Goal: Information Seeking & Learning: Learn about a topic

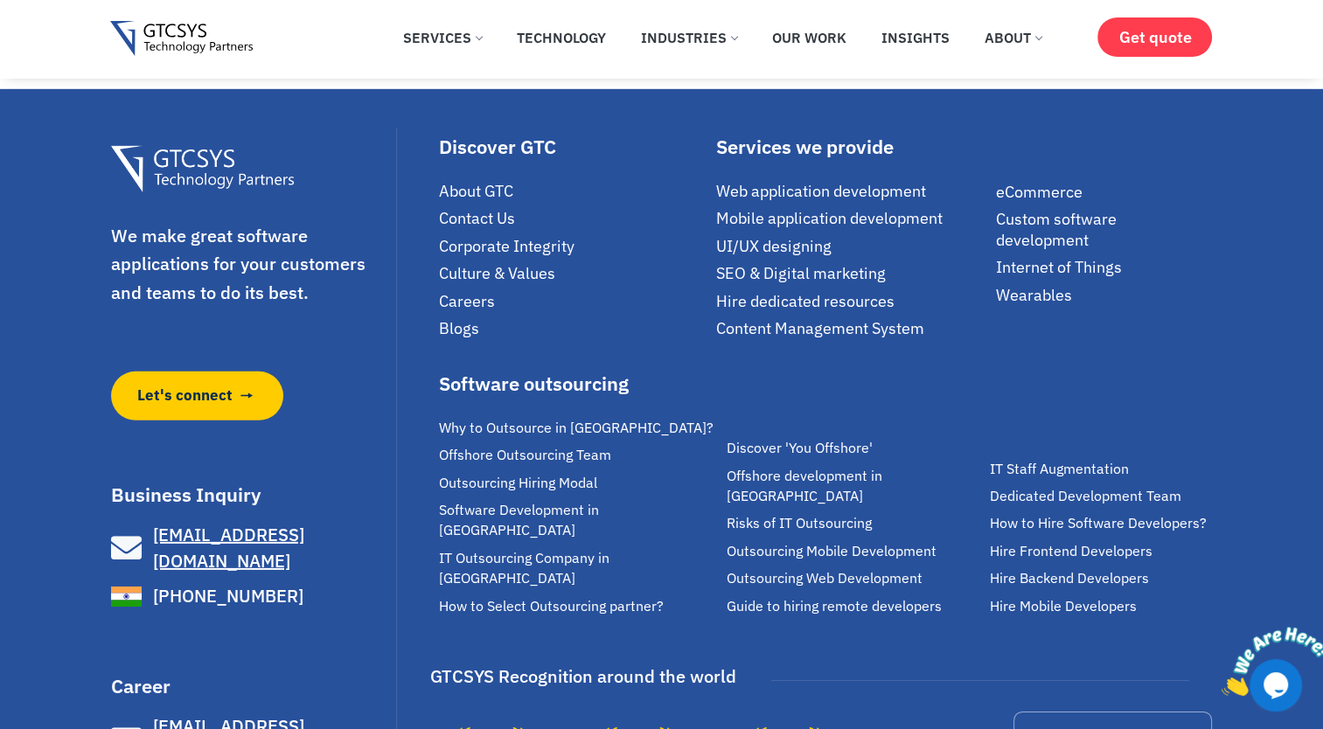
click at [486, 311] on span "Careers" at bounding box center [467, 301] width 56 height 20
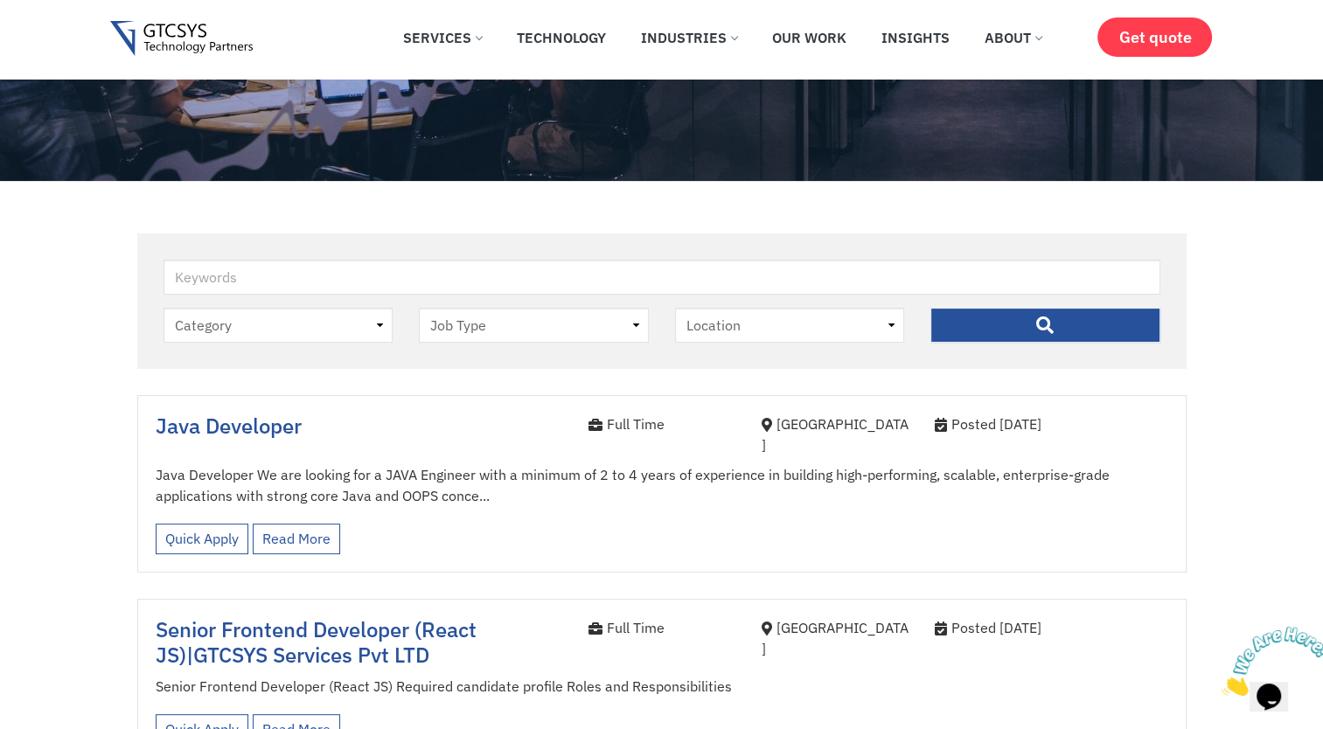
scroll to position [345, 0]
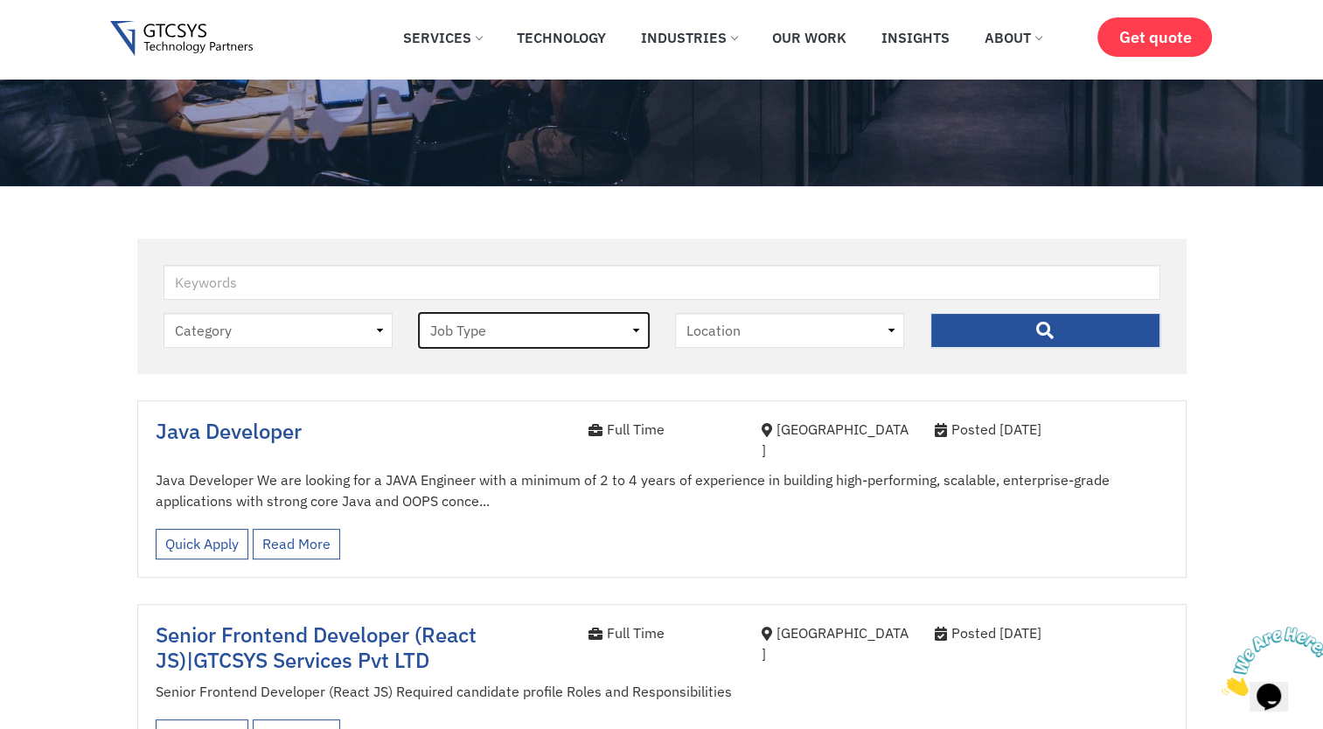
click at [586, 340] on select "Job Type [DEMOGRAPHIC_DATA] Internee" at bounding box center [534, 330] width 230 height 35
select select "internee"
click at [419, 314] on select "Job Type [DEMOGRAPHIC_DATA] Internee" at bounding box center [534, 330] width 230 height 35
click at [950, 334] on input "" at bounding box center [1046, 330] width 230 height 35
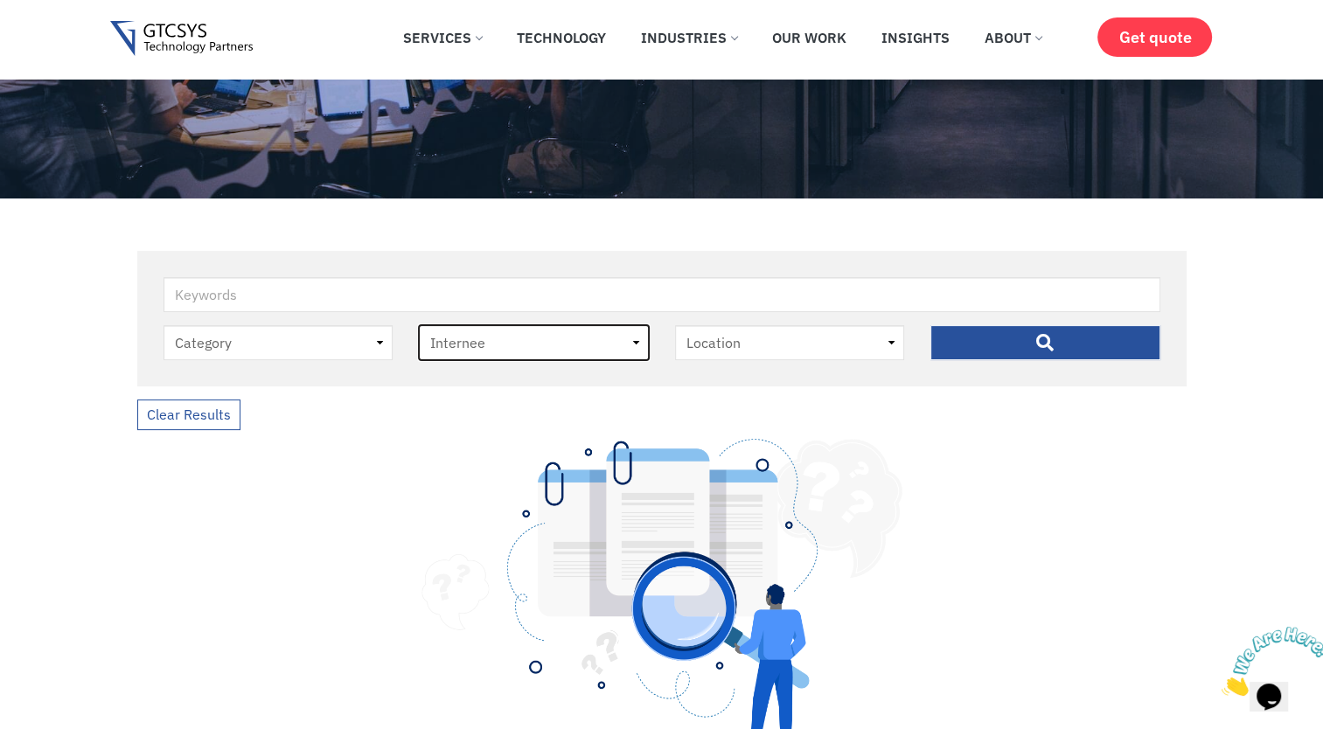
click at [544, 341] on select "Job Type [DEMOGRAPHIC_DATA] Internee" at bounding box center [534, 342] width 230 height 35
